Goal: Navigation & Orientation: Find specific page/section

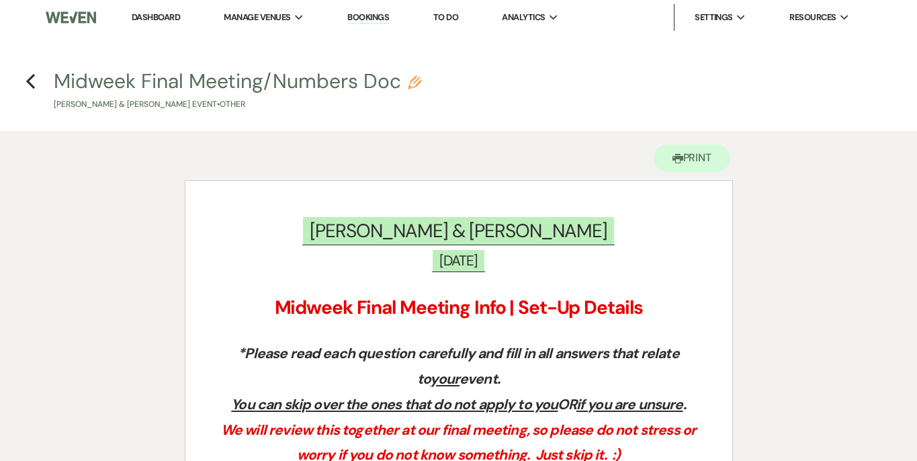
click at [24, 78] on h4 "Previous Midweek Final Meeting/Numbers Doc Pencil Allison Trujillo & Edward Ryd…" at bounding box center [458, 89] width 917 height 44
click at [34, 79] on icon "Previous" at bounding box center [31, 81] width 10 height 16
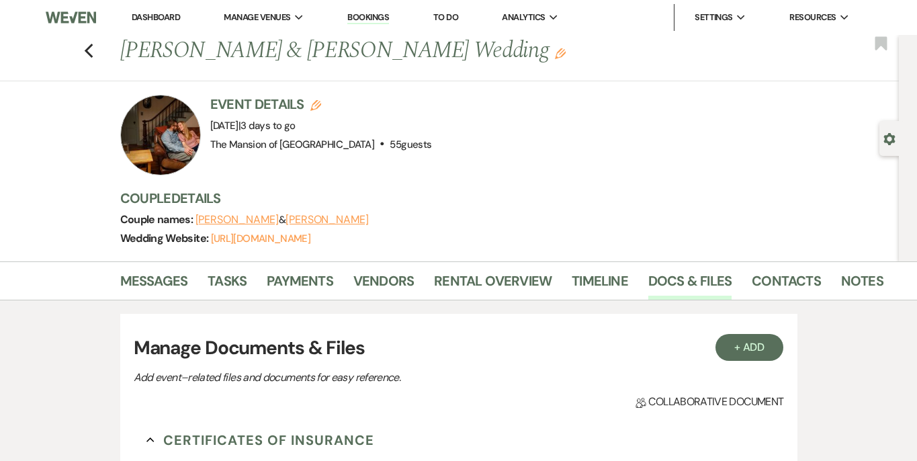
scroll to position [1134, 0]
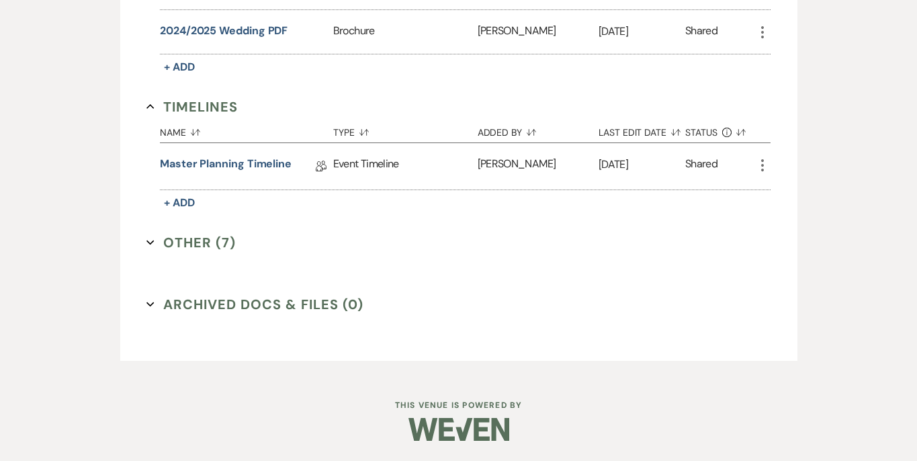
click at [150, 240] on icon "Expand" at bounding box center [150, 242] width 8 height 8
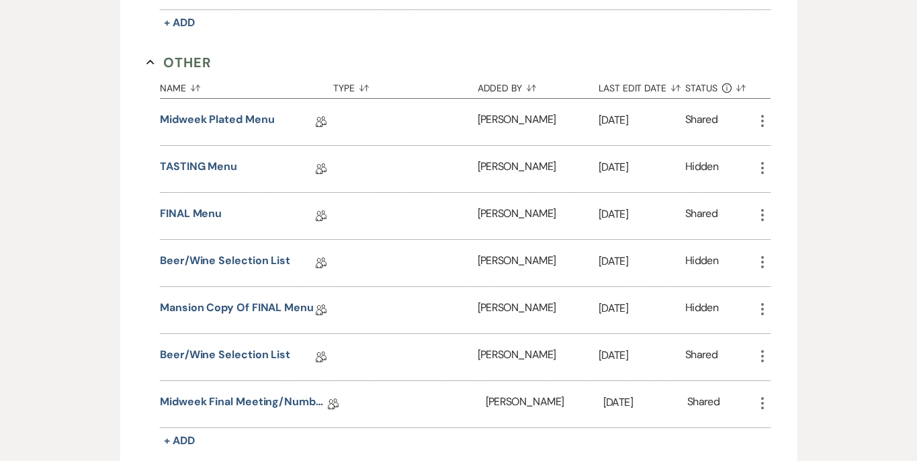
scroll to position [1309, 0]
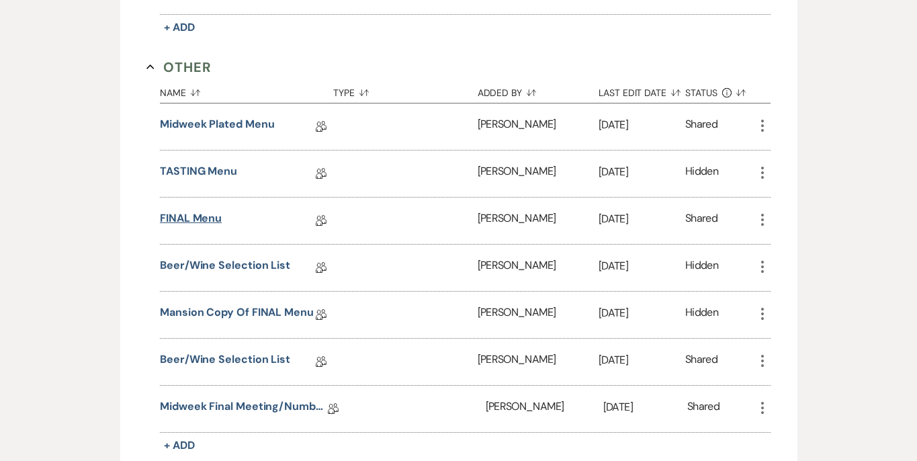
click at [176, 219] on link "FINAL Menu" at bounding box center [191, 220] width 62 height 21
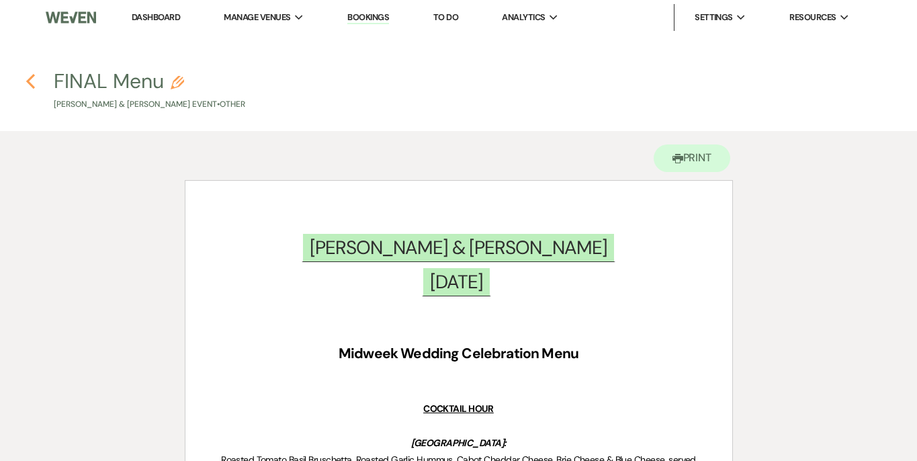
click at [32, 85] on use "button" at bounding box center [30, 81] width 9 height 15
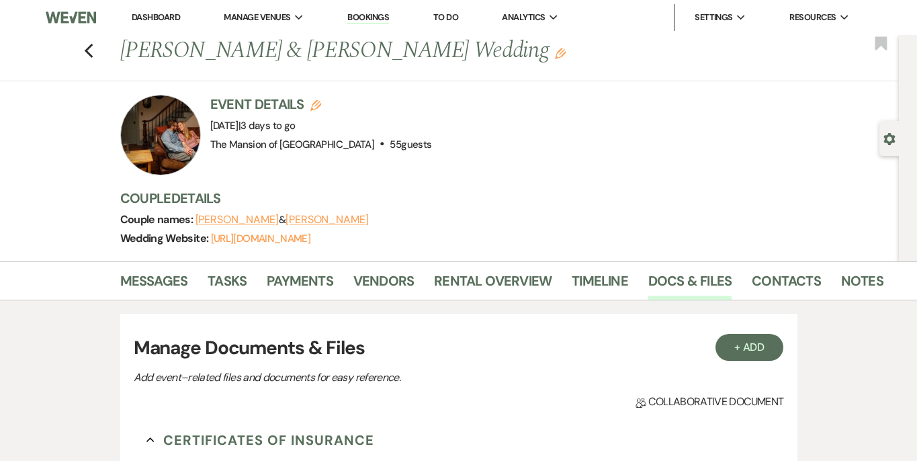
scroll to position [1134, 0]
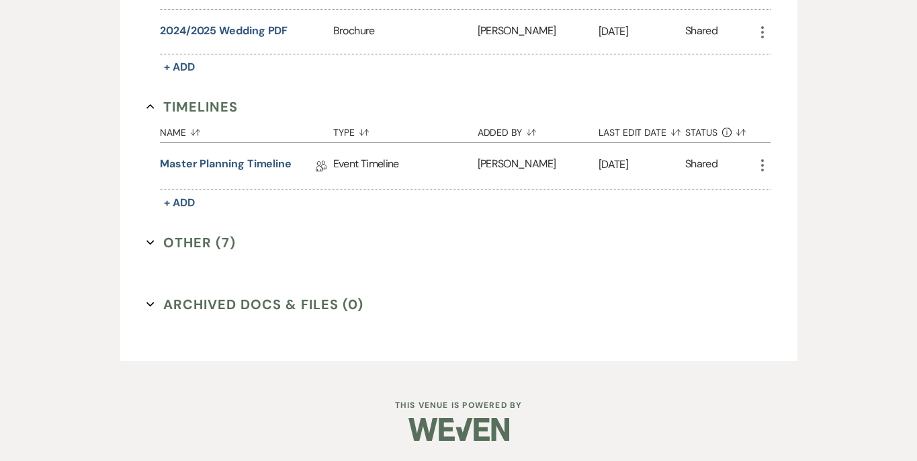
click at [159, 237] on button "Other (7) Expand" at bounding box center [190, 242] width 89 height 20
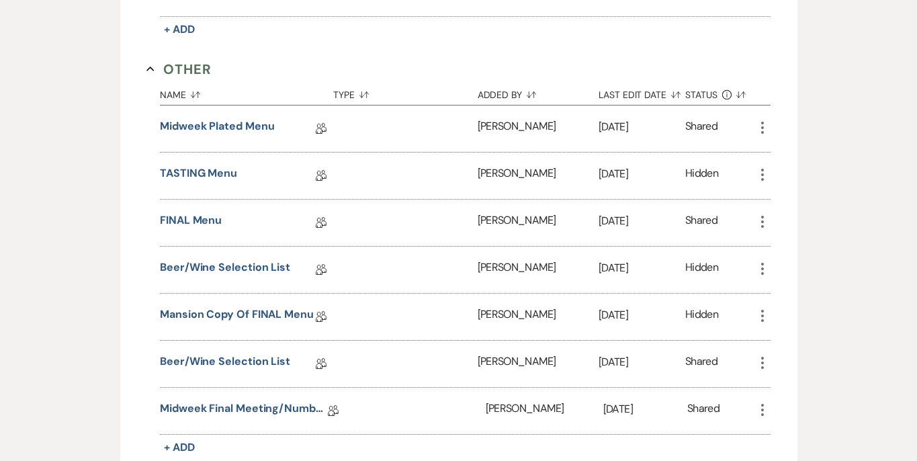
scroll to position [1315, 0]
